Goal: Find specific page/section: Find specific page/section

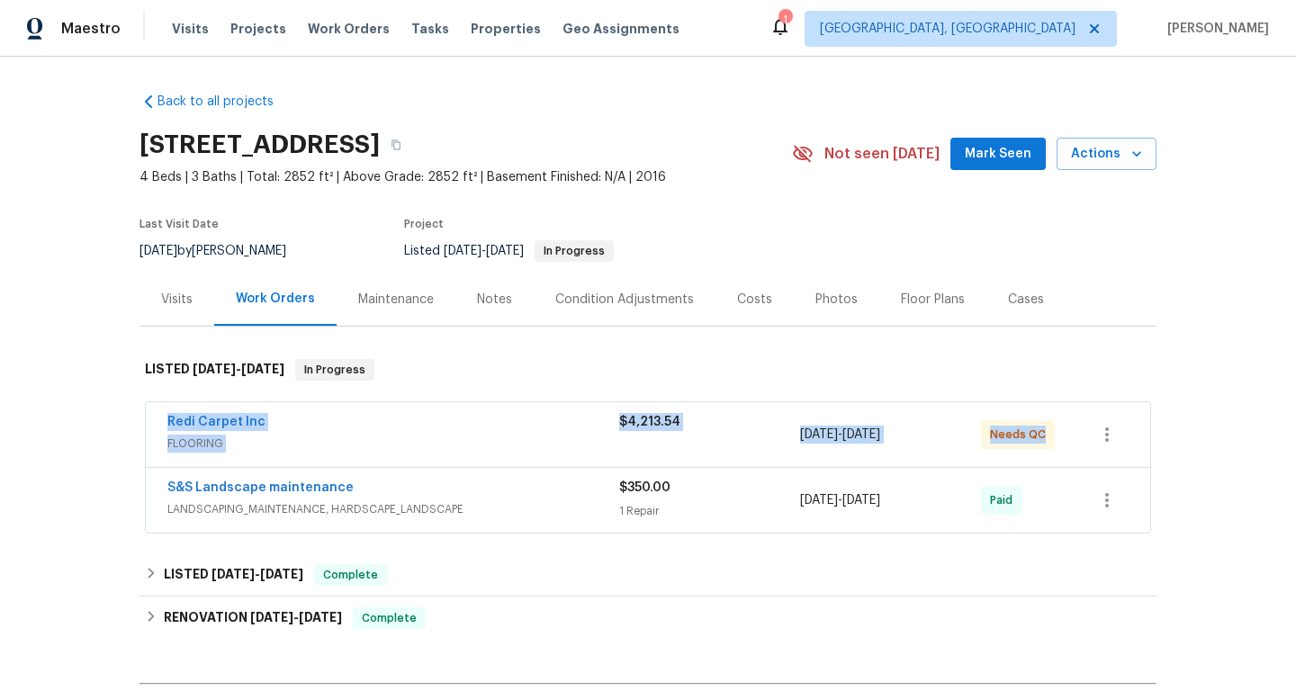
drag, startPoint x: 154, startPoint y: 418, endPoint x: 1129, endPoint y: 445, distance: 975.0
click at [1166, 435] on div "Back to all projects [STREET_ADDRESS] 4 Beds | 3 Baths | Total: 2852 ft² | Abov…" at bounding box center [648, 378] width 1296 height 643
copy div "Redi Carpet Inc FLOORING $4,213.54 [DATE] - [DATE] Needs QC"
click at [241, 251] on div "[DATE] by [PERSON_NAME]" at bounding box center [223, 251] width 168 height 22
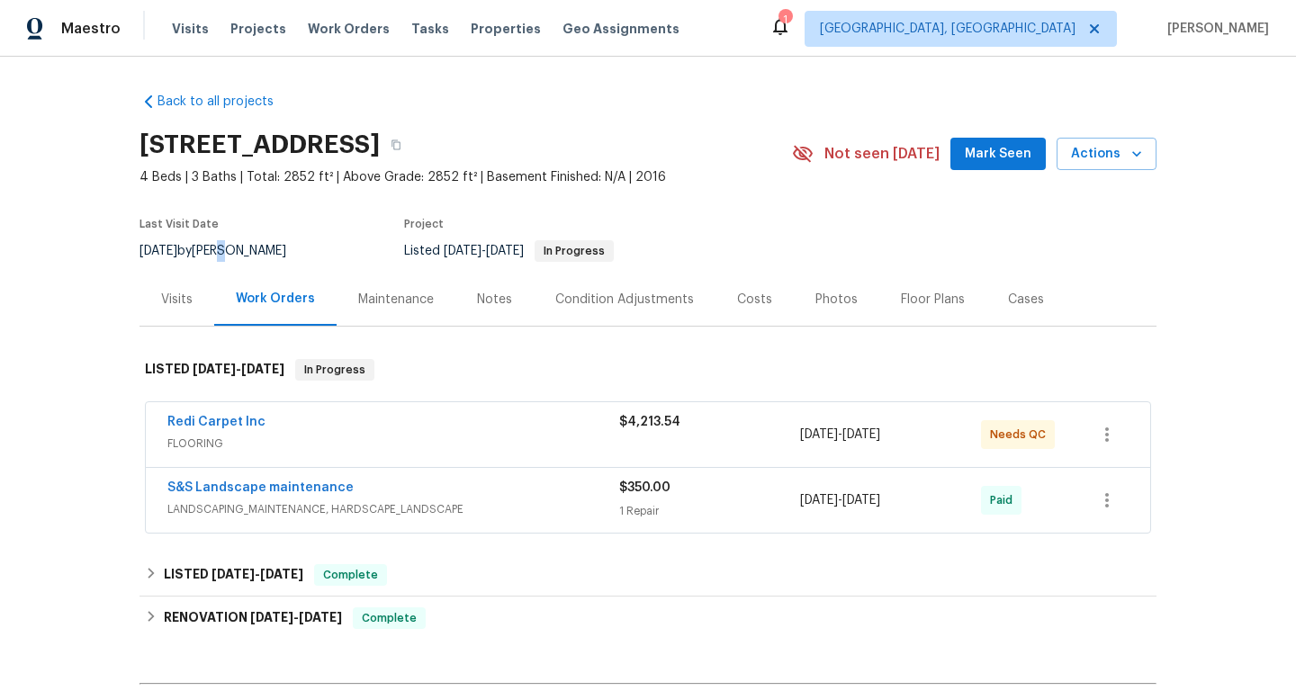
click at [241, 251] on div "[DATE] by [PERSON_NAME]" at bounding box center [223, 251] width 168 height 22
copy div "[DATE] by [PERSON_NAME]"
